Goal: Navigation & Orientation: Go to known website

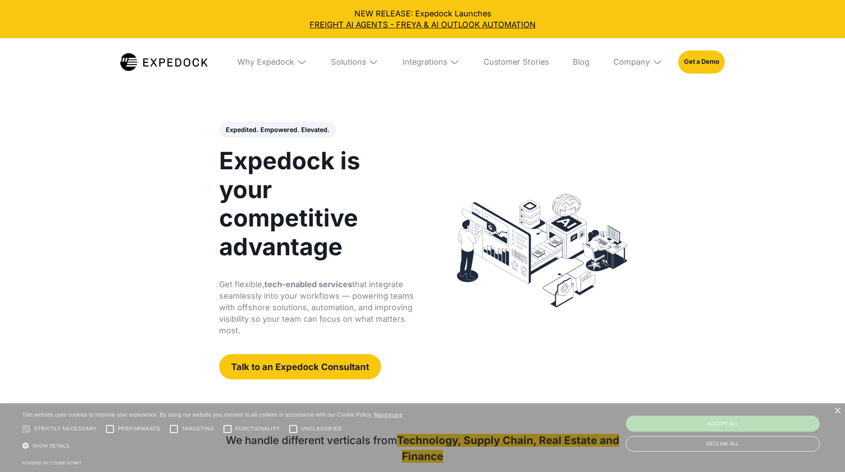
select select
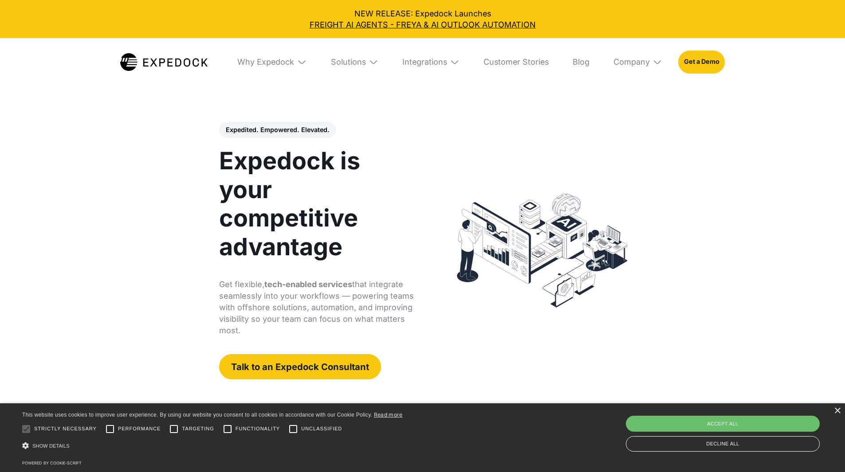
click at [373, 65] on img at bounding box center [374, 62] width 10 height 10
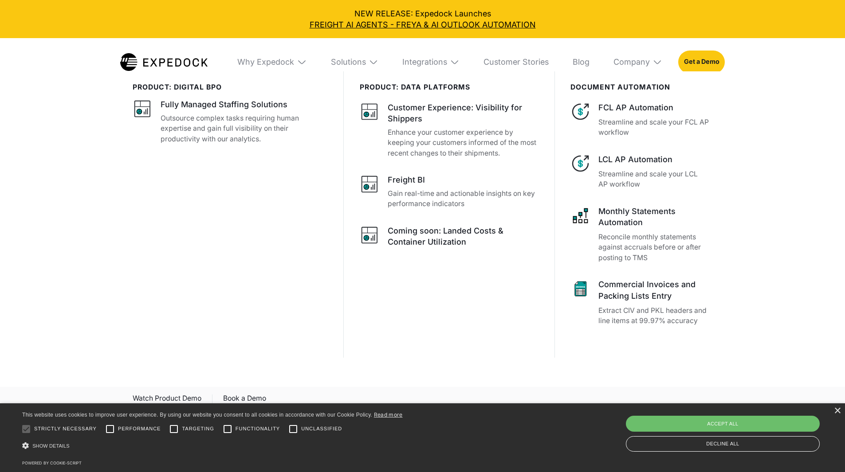
click at [179, 64] on img at bounding box center [163, 61] width 87 height 17
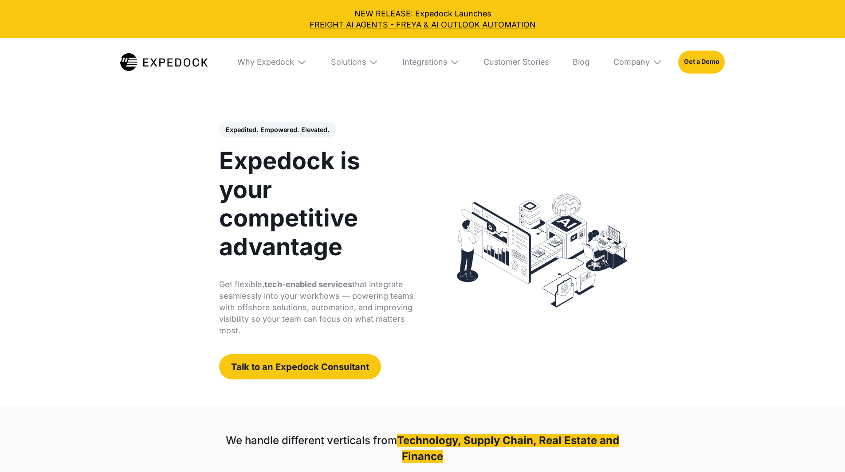
select select
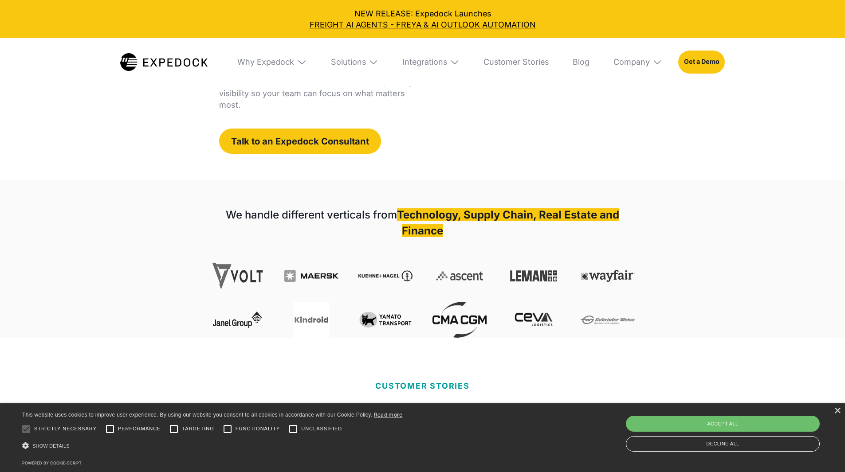
scroll to position [226, 0]
click at [835, 412] on div "×" at bounding box center [837, 411] width 7 height 7
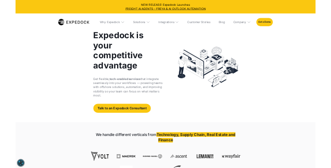
scroll to position [62, 0]
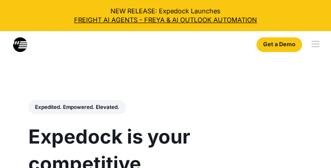
select select
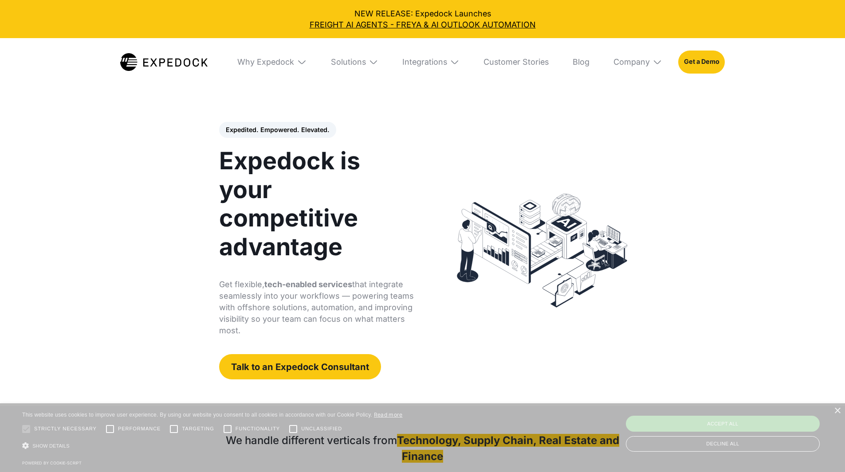
select select
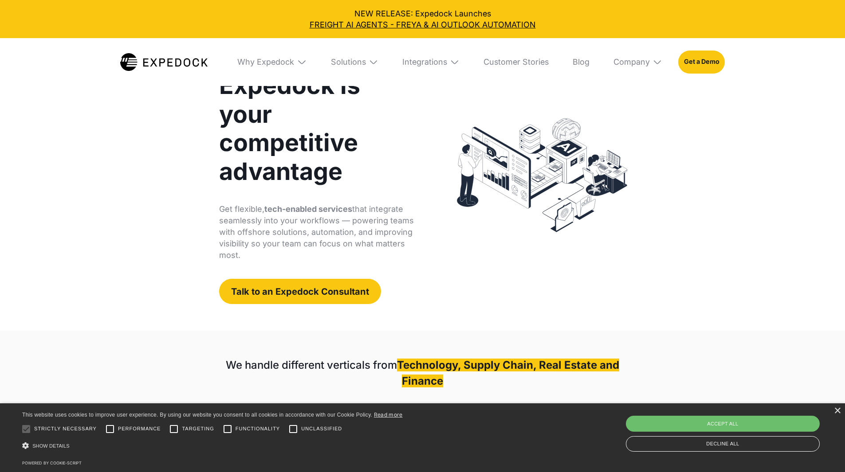
scroll to position [75, 0]
